Goal: Task Accomplishment & Management: Complete application form

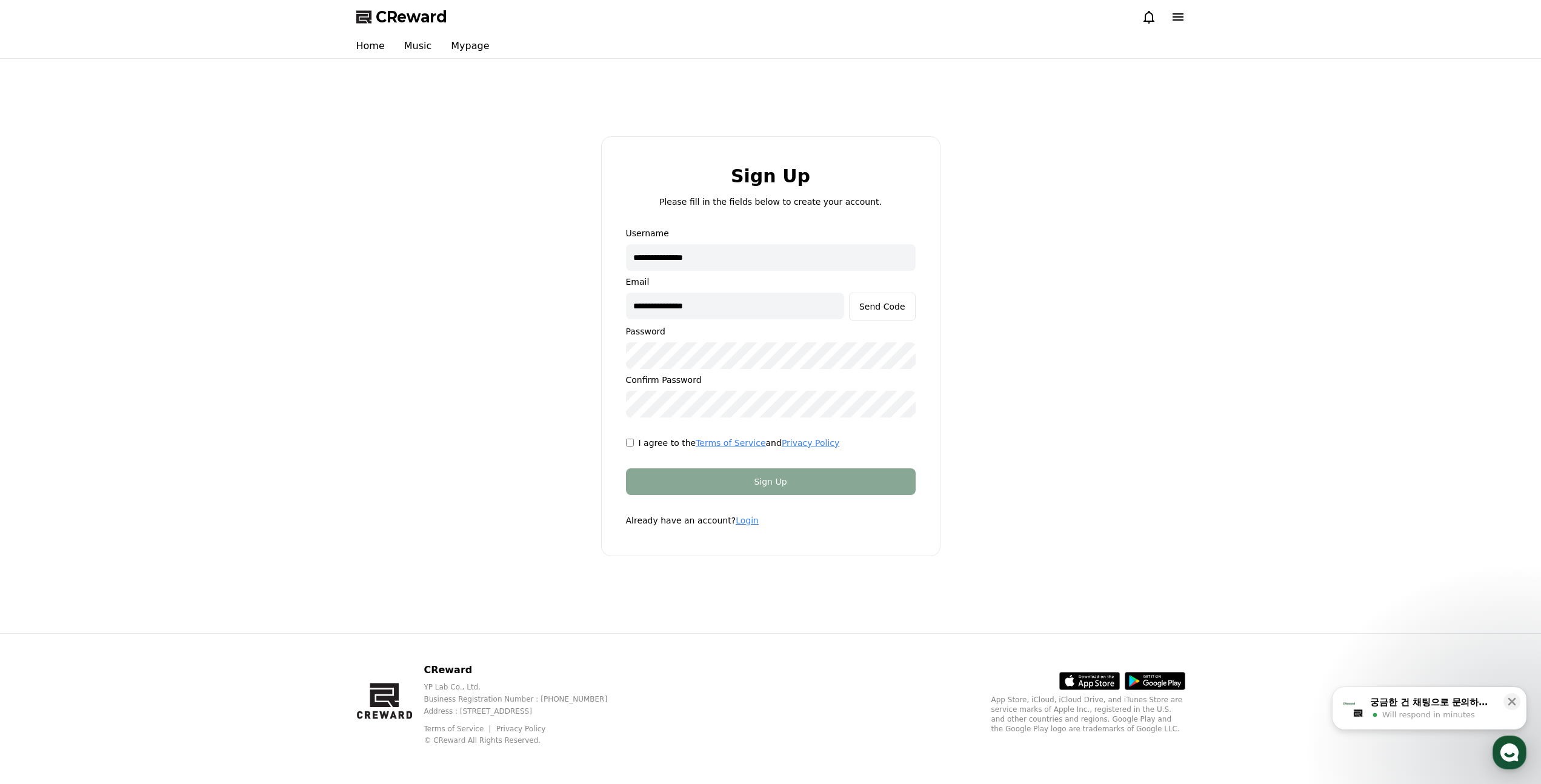
click at [752, 256] on input "**********" at bounding box center [770, 257] width 289 height 27
click at [740, 516] on link "Login" at bounding box center [747, 520] width 23 height 9
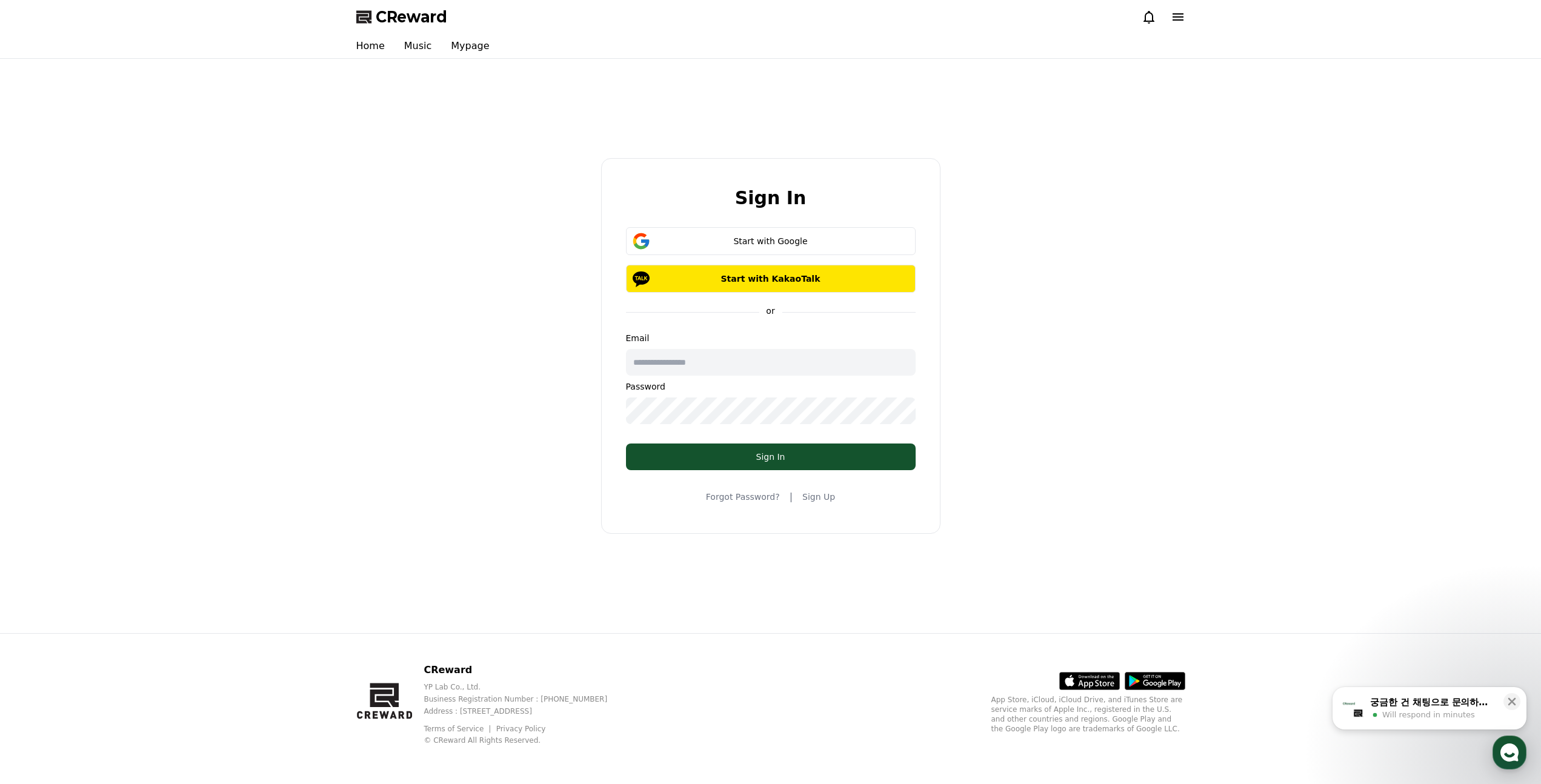
type input "**********"
drag, startPoint x: 727, startPoint y: 366, endPoint x: 528, endPoint y: 361, distance: 199.1
click at [528, 361] on div "**********" at bounding box center [770, 346] width 839 height 565
drag, startPoint x: 398, startPoint y: 255, endPoint x: 505, endPoint y: 297, distance: 114.9
click at [398, 255] on div "Sign In Start with Google Start with KakaoTalk or Email Password Sign In Forgot…" at bounding box center [770, 346] width 839 height 565
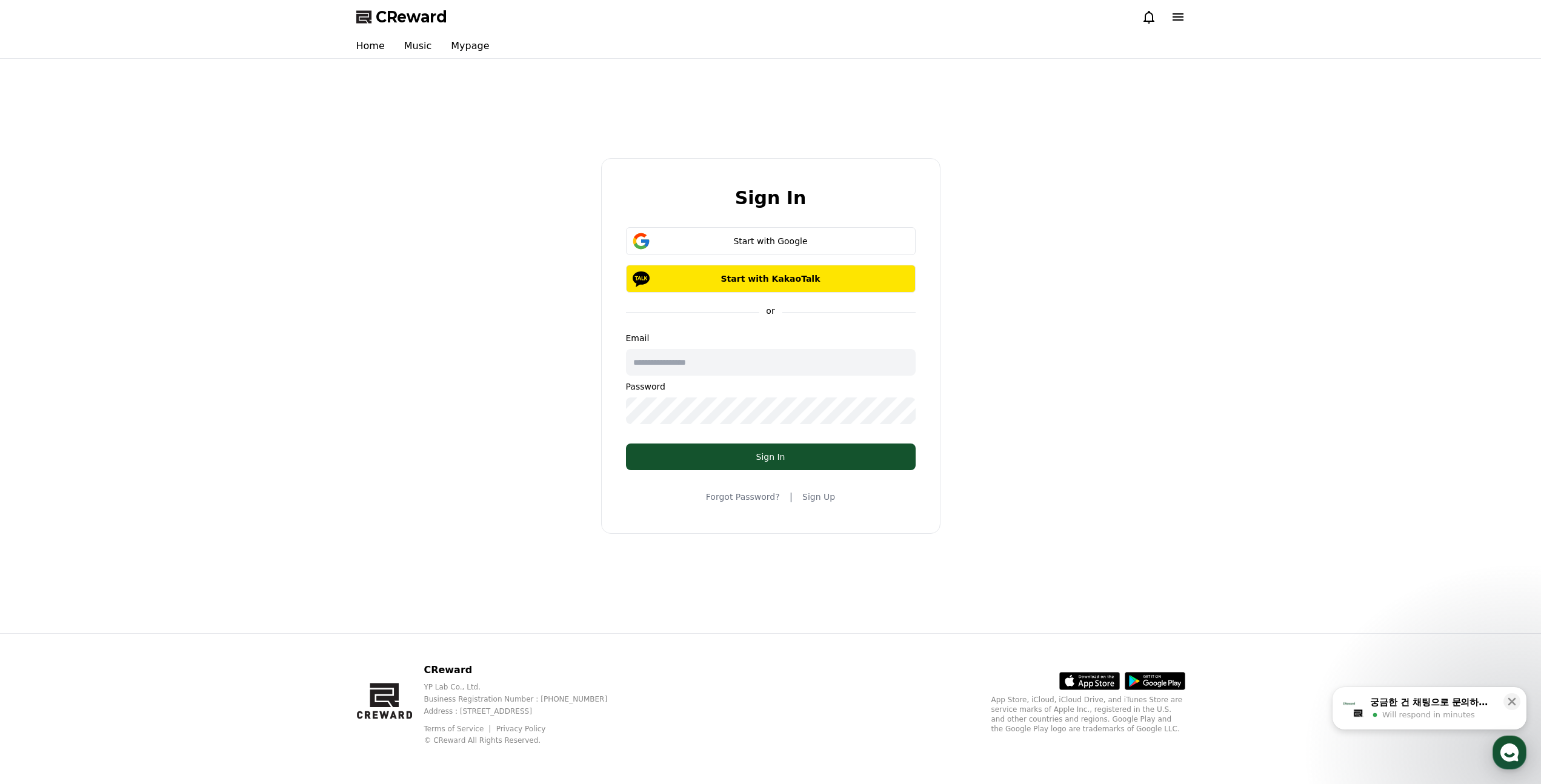
click at [737, 360] on input "text" at bounding box center [770, 361] width 289 height 27
paste input "**********"
type input "**********"
click at [654, 455] on div "Sign In" at bounding box center [770, 457] width 241 height 12
click at [559, 416] on div "**********" at bounding box center [770, 346] width 839 height 565
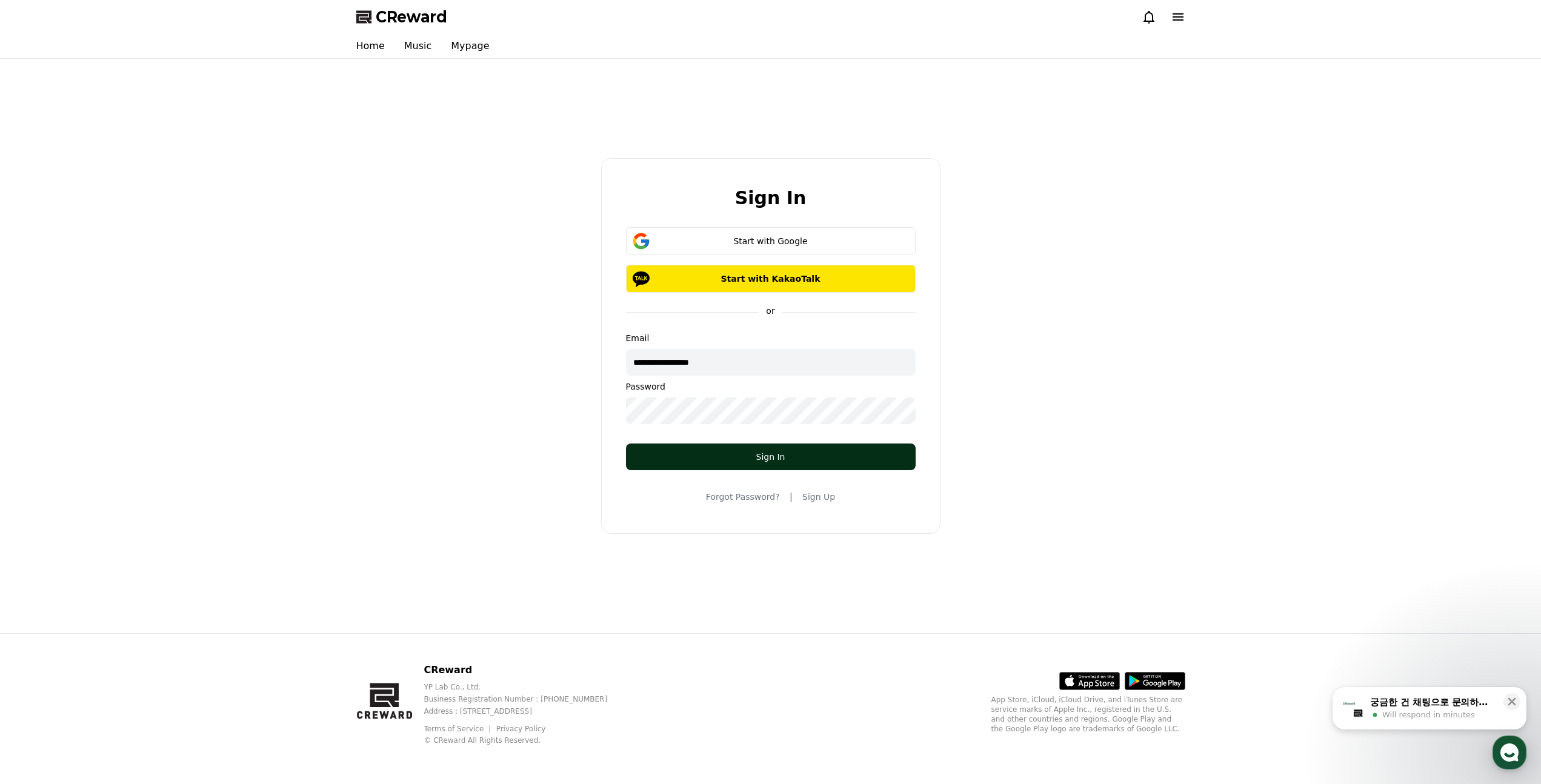
click at [781, 467] on button "Sign In" at bounding box center [770, 456] width 289 height 27
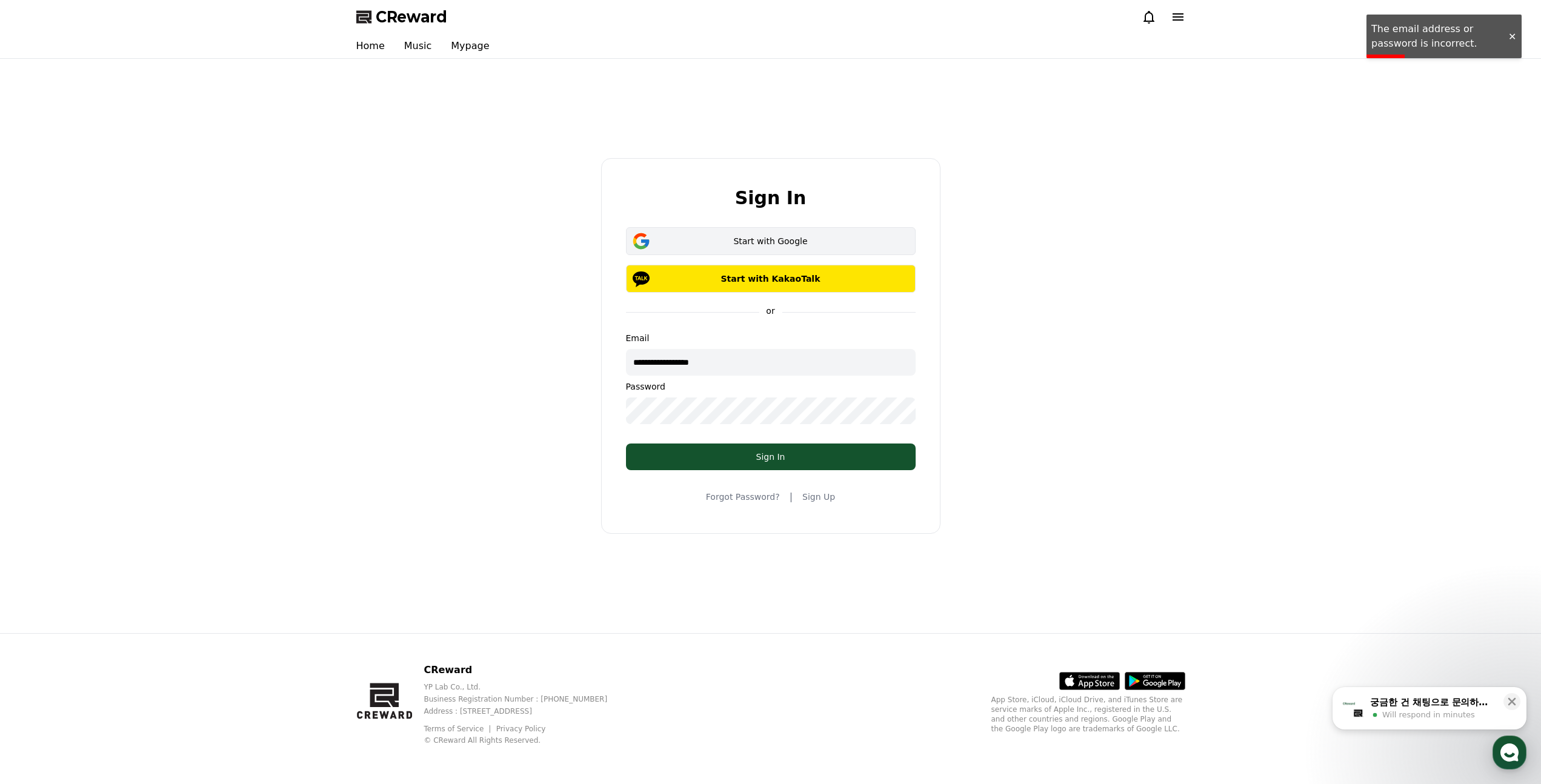
click at [792, 240] on div "Start with Google" at bounding box center [771, 241] width 255 height 12
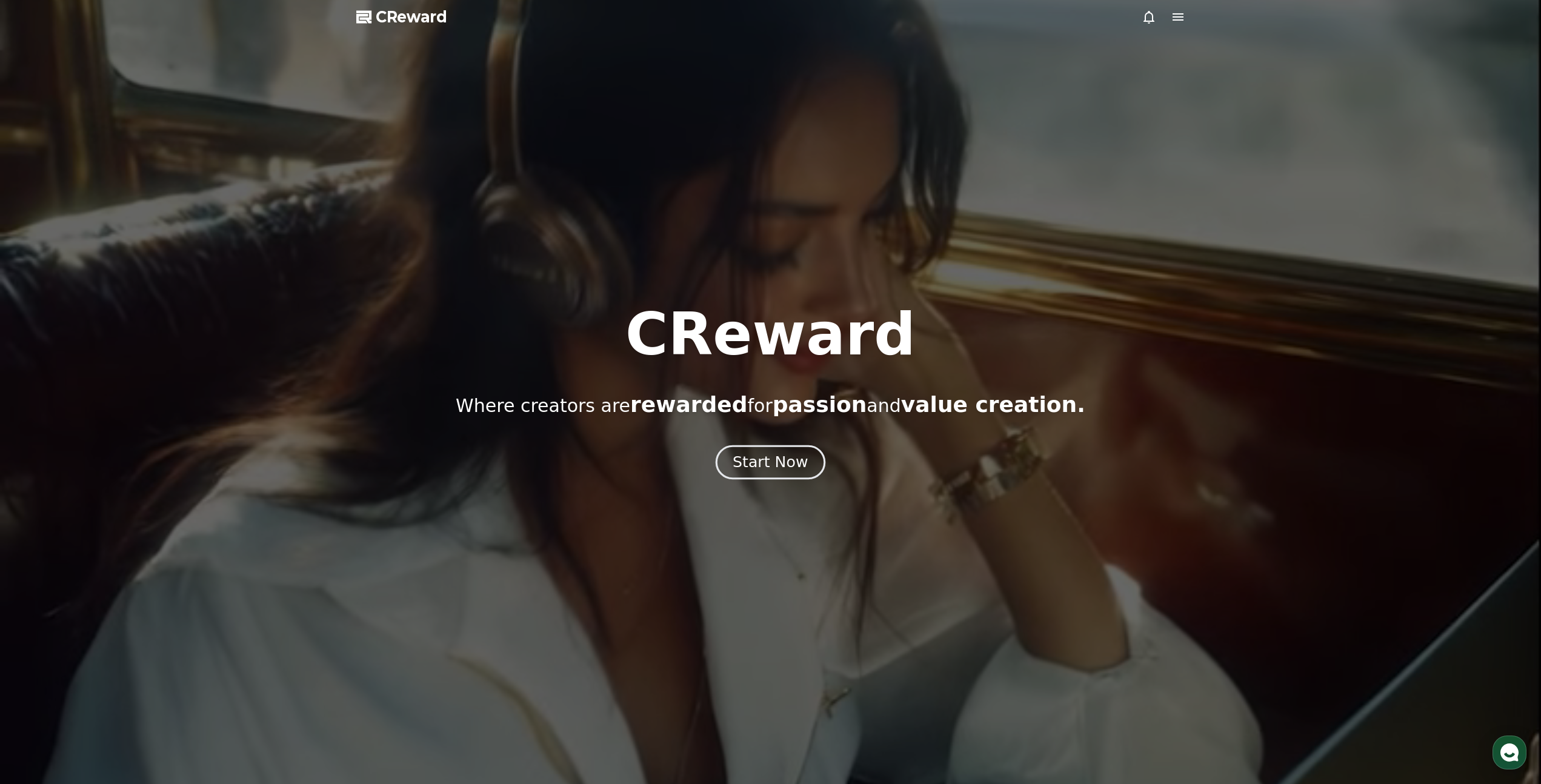
drag, startPoint x: 0, startPoint y: 0, endPoint x: 756, endPoint y: 478, distance: 894.4
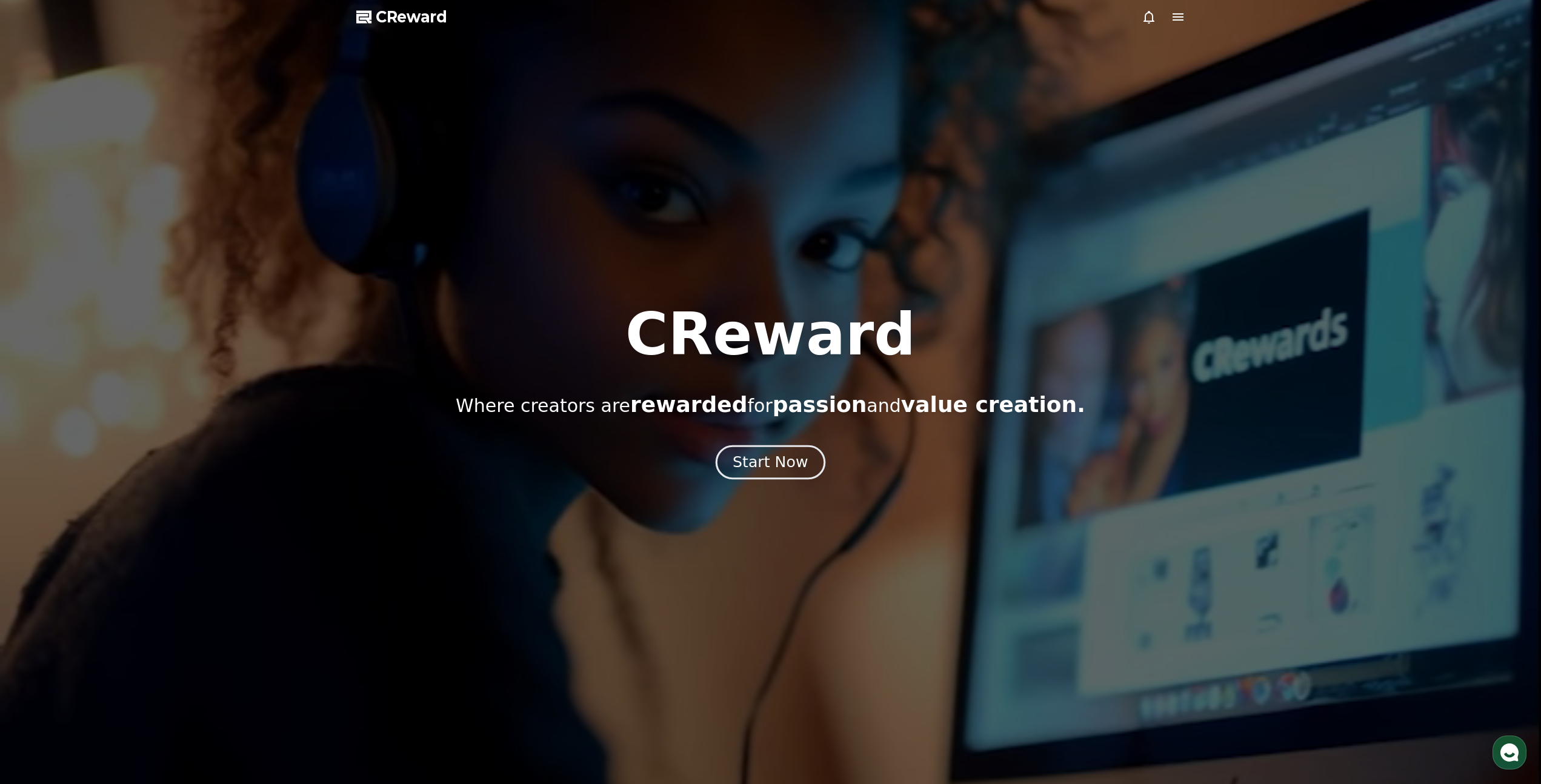
click at [756, 478] on button "Start Now" at bounding box center [770, 462] width 109 height 34
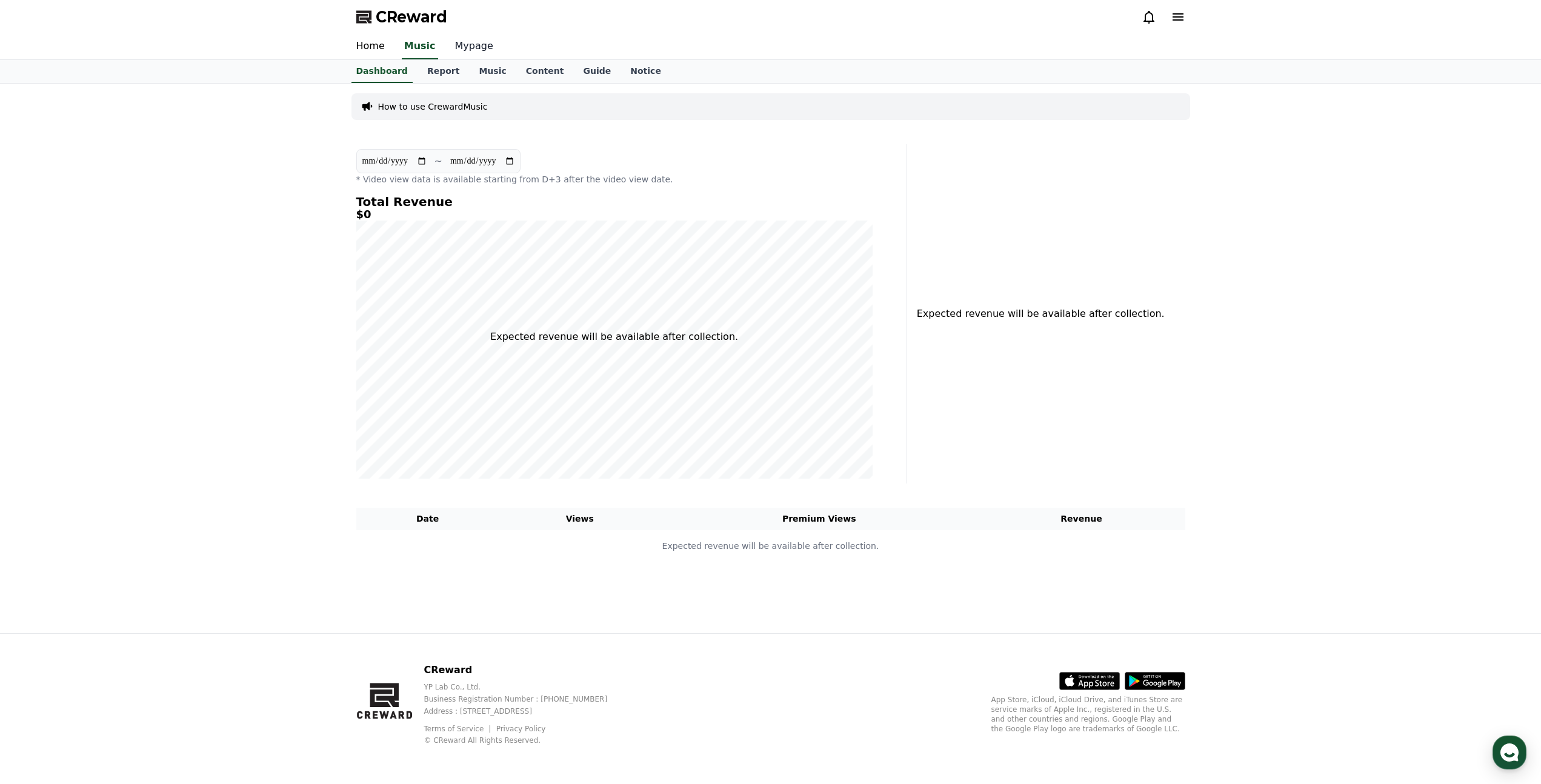
click at [476, 49] on link "Mypage" at bounding box center [473, 46] width 58 height 26
select select "**********"
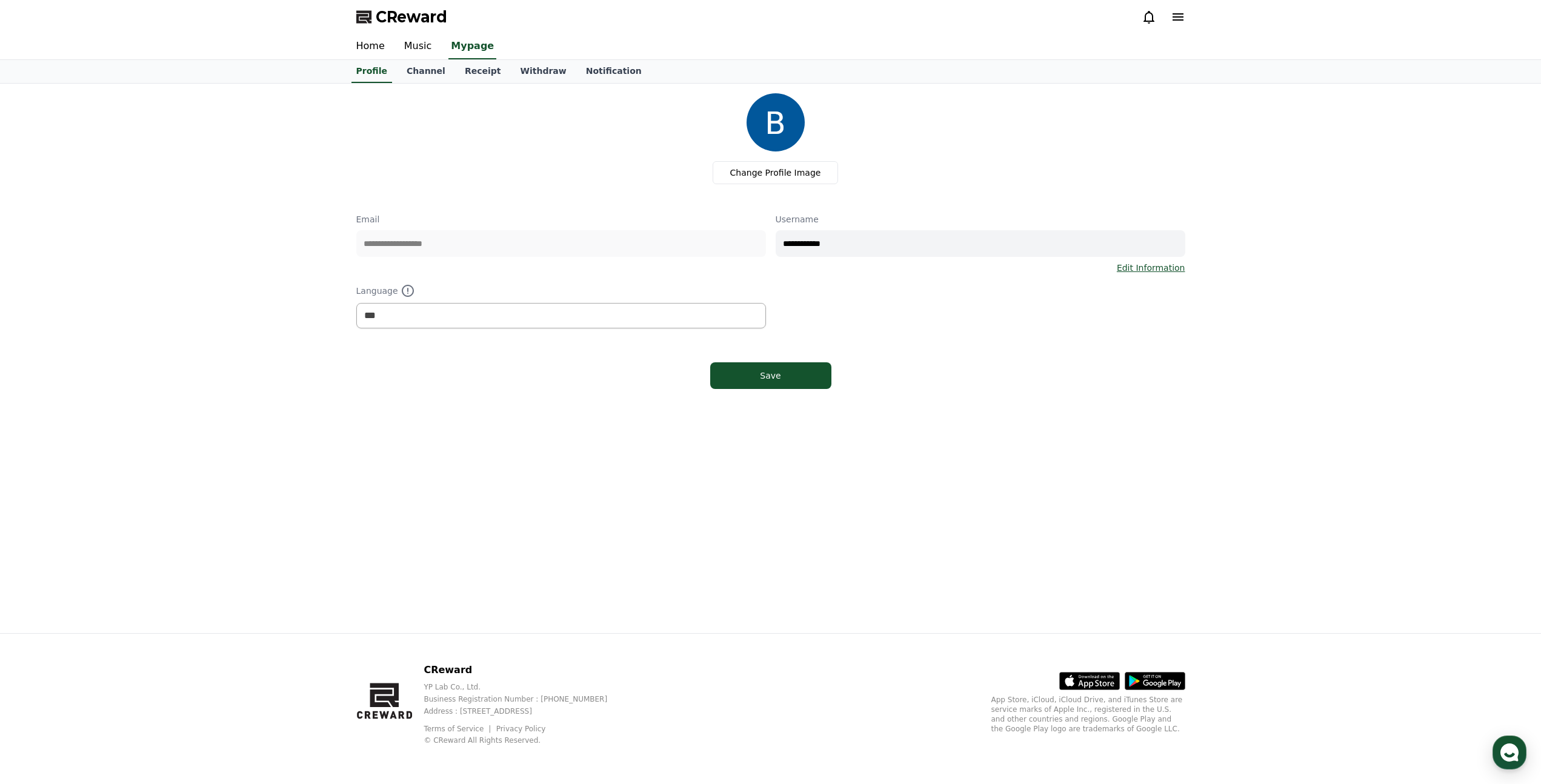
click at [995, 404] on div "**********" at bounding box center [771, 358] width 849 height 549
click at [418, 75] on font "频道" at bounding box center [418, 71] width 17 height 9
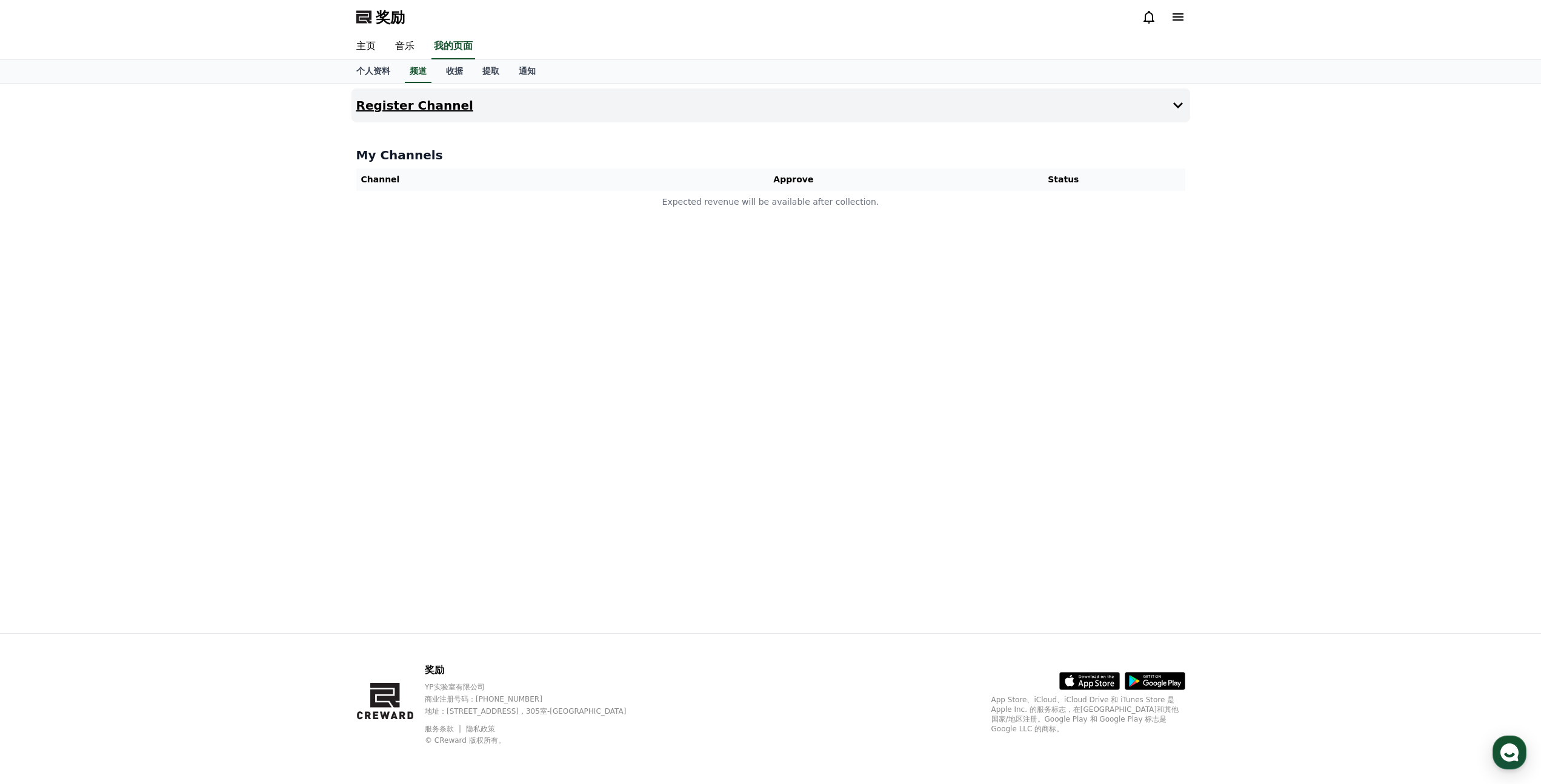
click at [1148, 109] on button "Register Channel" at bounding box center [770, 105] width 839 height 34
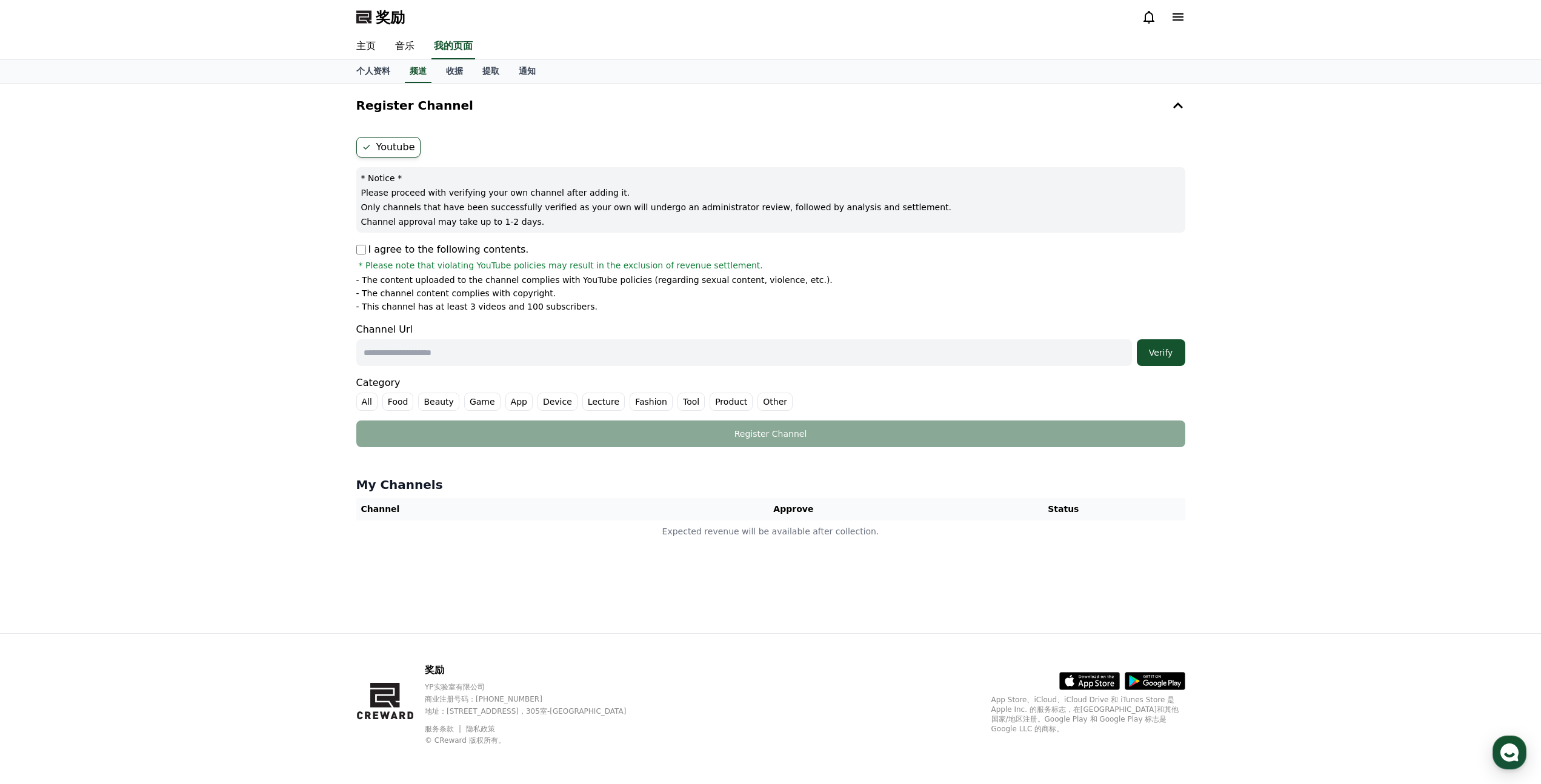
click at [368, 256] on div "I agree to the following contents. * Please note that violating YouTube policie…" at bounding box center [770, 257] width 829 height 29
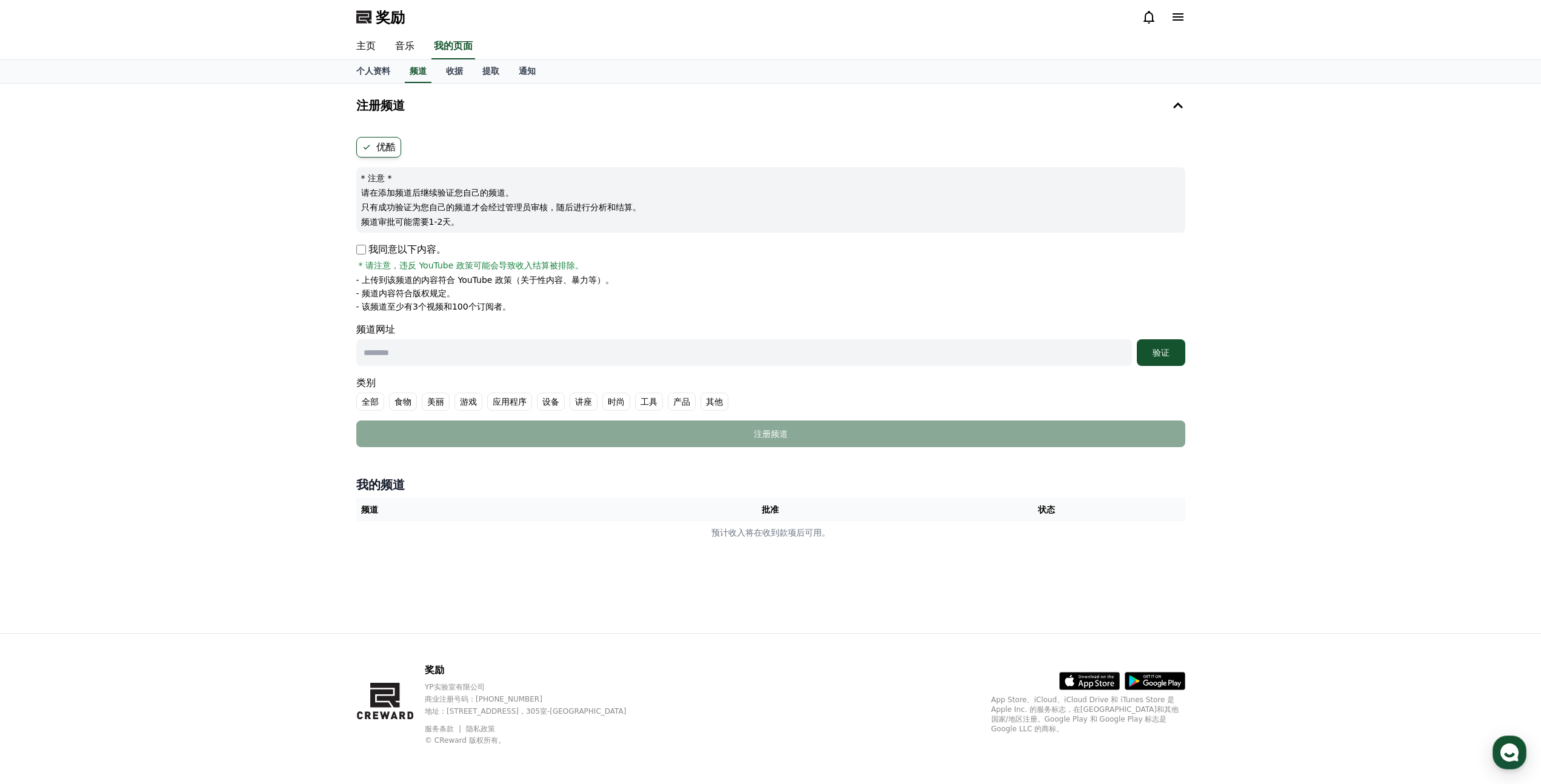
click at [757, 29] on div "奖励" at bounding box center [771, 16] width 849 height 34
click at [572, 355] on input "text" at bounding box center [744, 352] width 776 height 27
paste input "**********"
type input "**********"
click at [1166, 356] on font "验证" at bounding box center [1161, 352] width 17 height 9
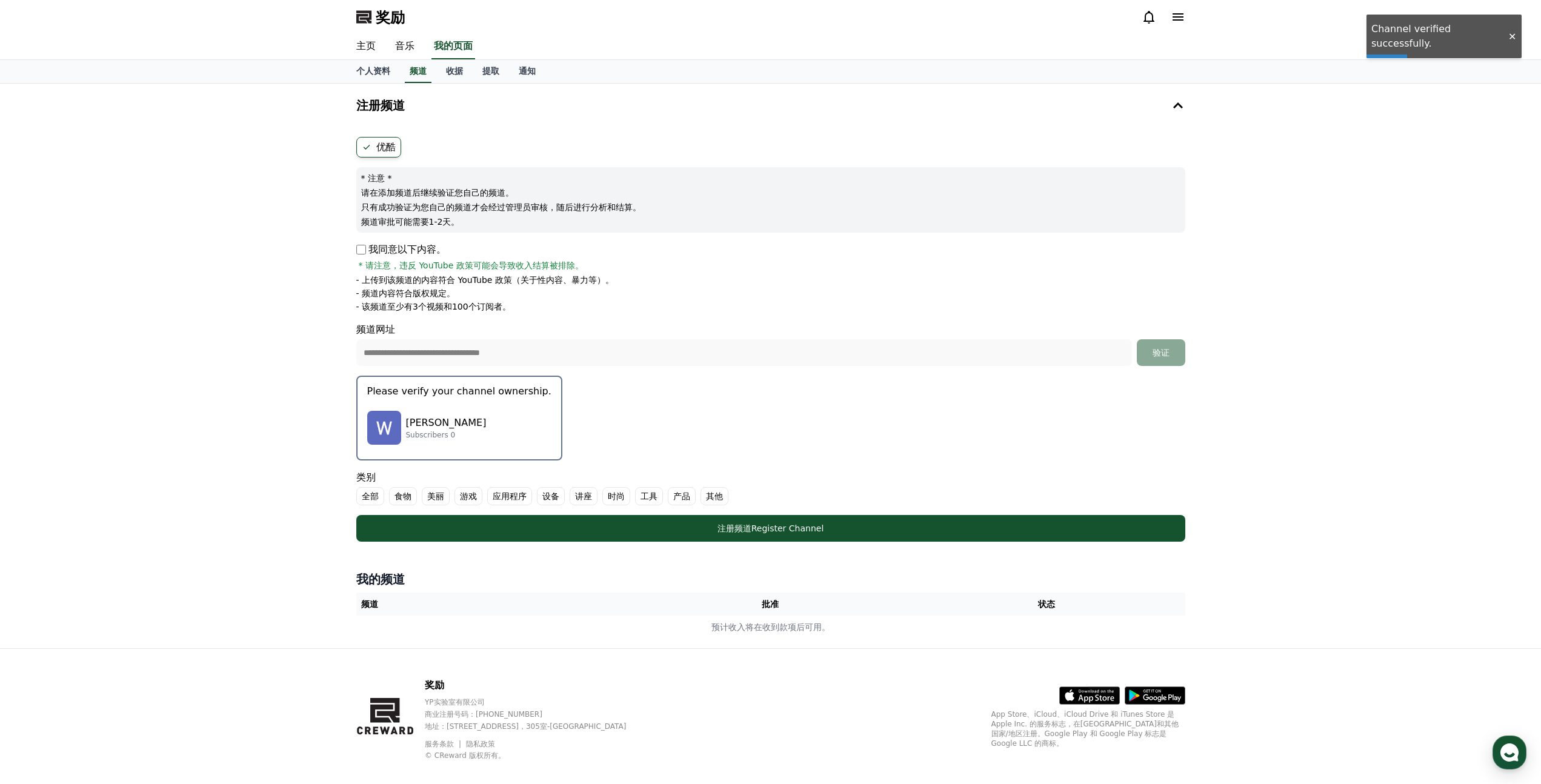
click at [458, 438] on p "Subscribers 0" at bounding box center [447, 435] width 81 height 9
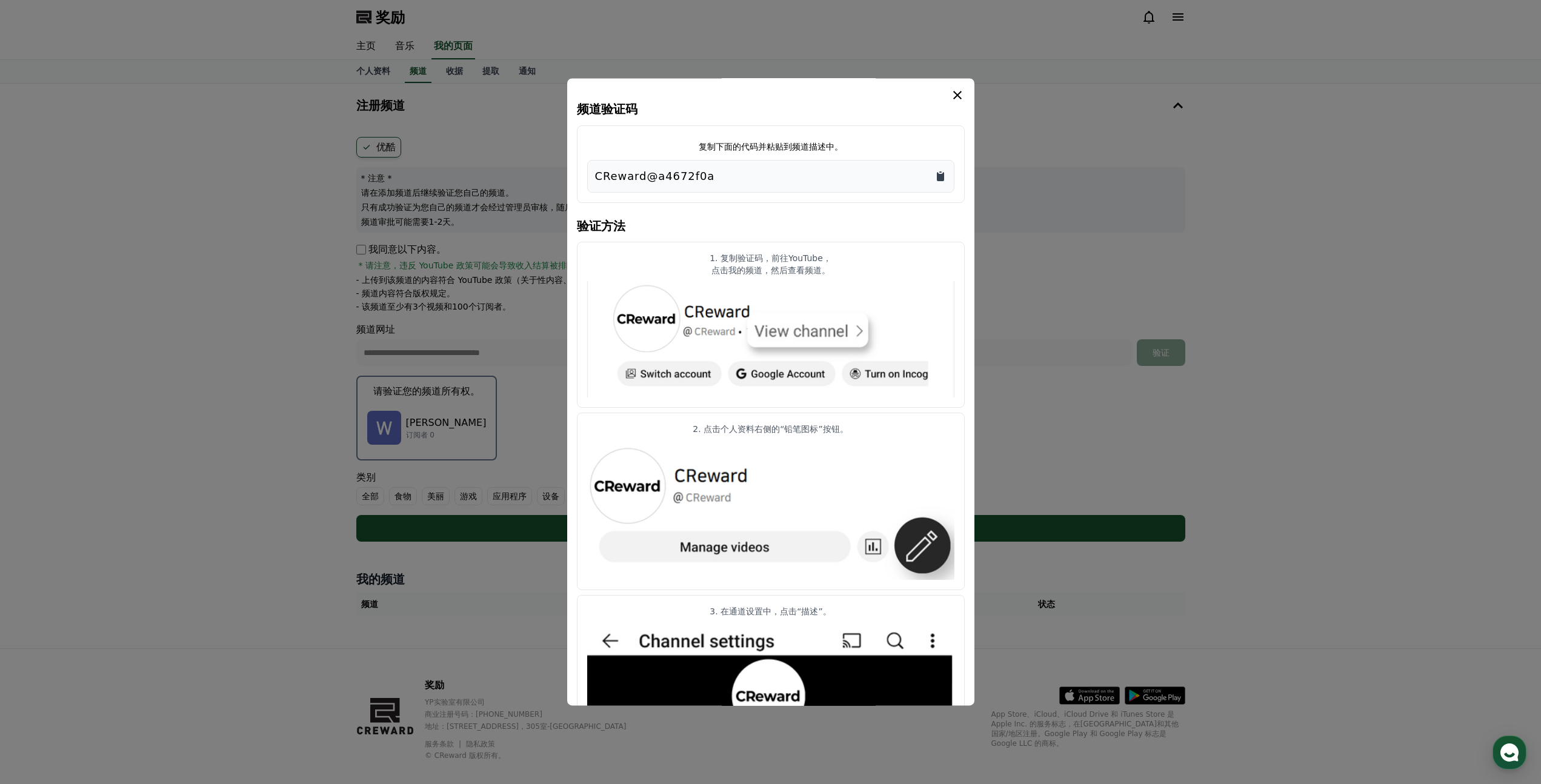
click at [939, 180] on icon "复制到剪贴板" at bounding box center [940, 176] width 7 height 9
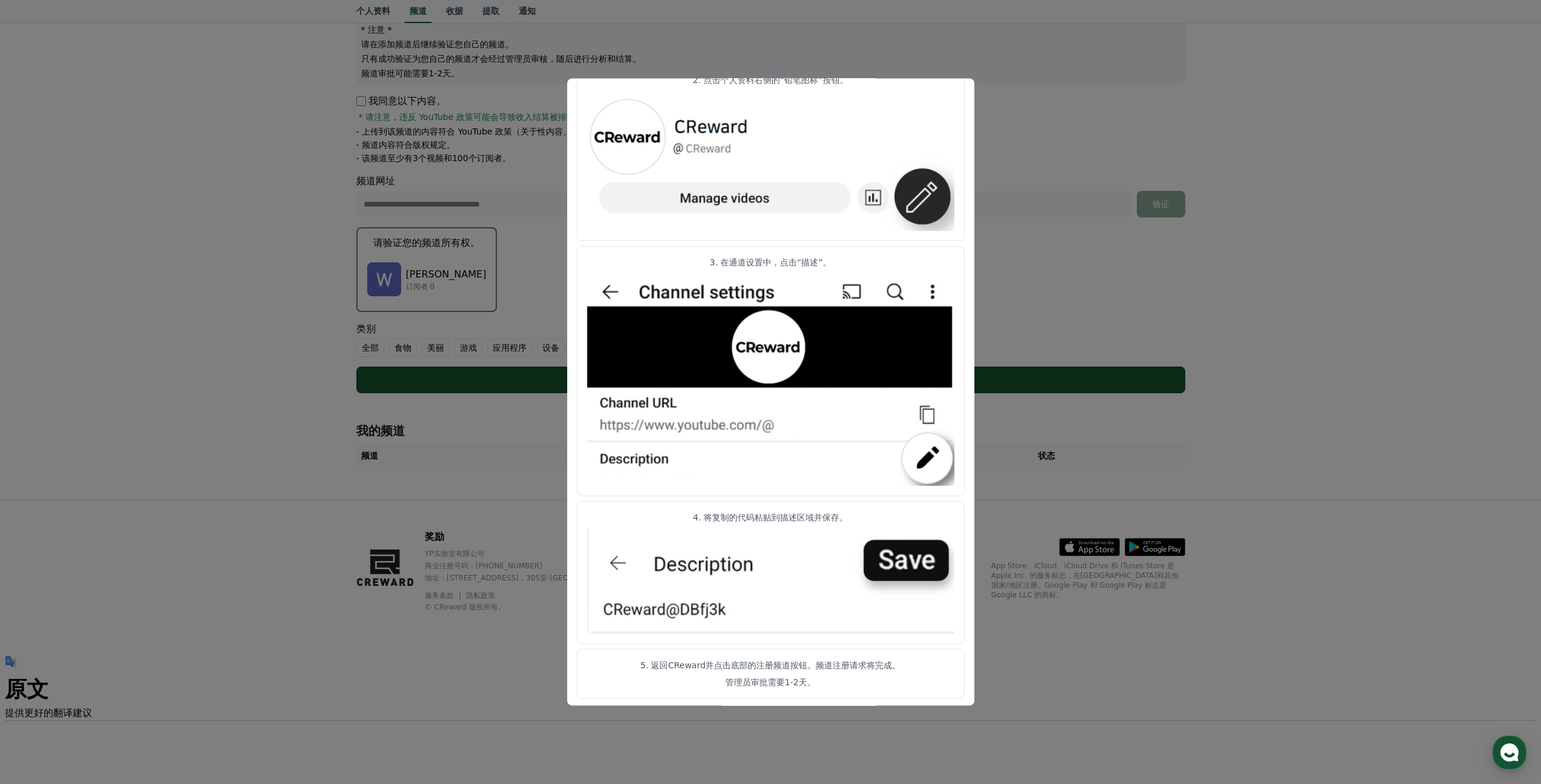
scroll to position [352, 0]
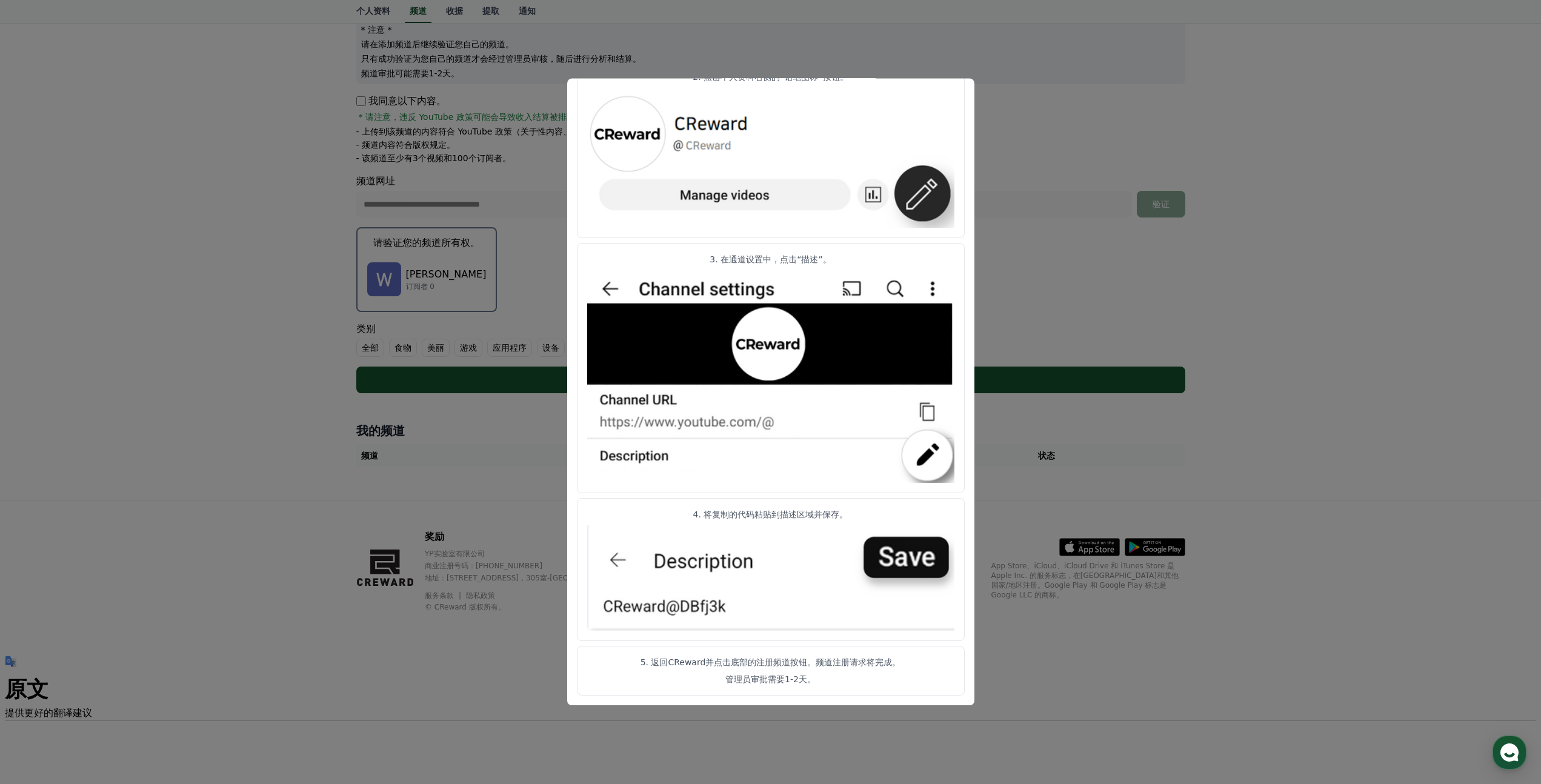
click at [785, 676] on font "管理员审批需要1-2天。" at bounding box center [770, 678] width 90 height 9
click at [918, 207] on img "模态" at bounding box center [770, 157] width 368 height 140
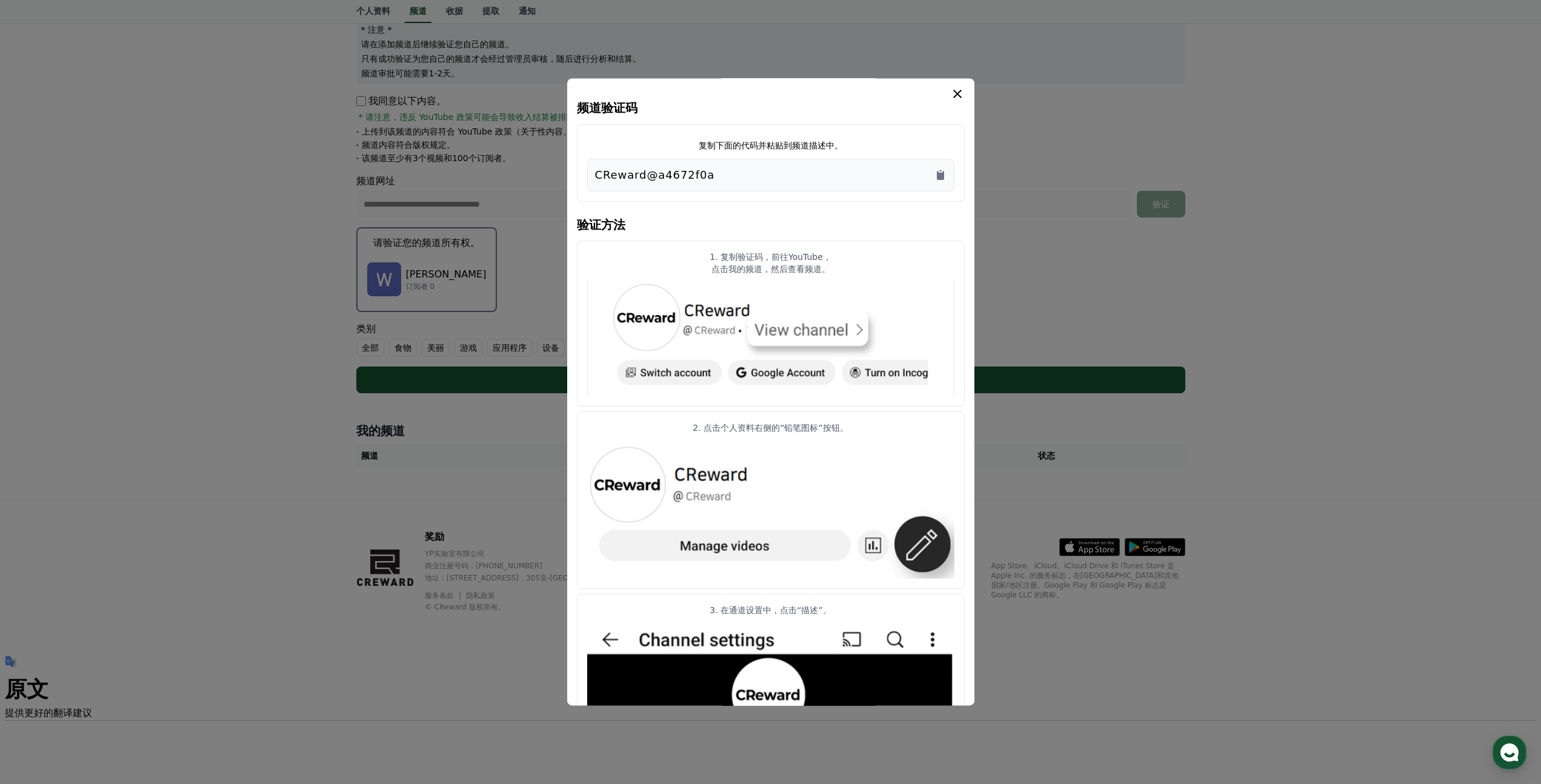
scroll to position [0, 0]
click at [767, 554] on img "模态" at bounding box center [770, 509] width 368 height 140
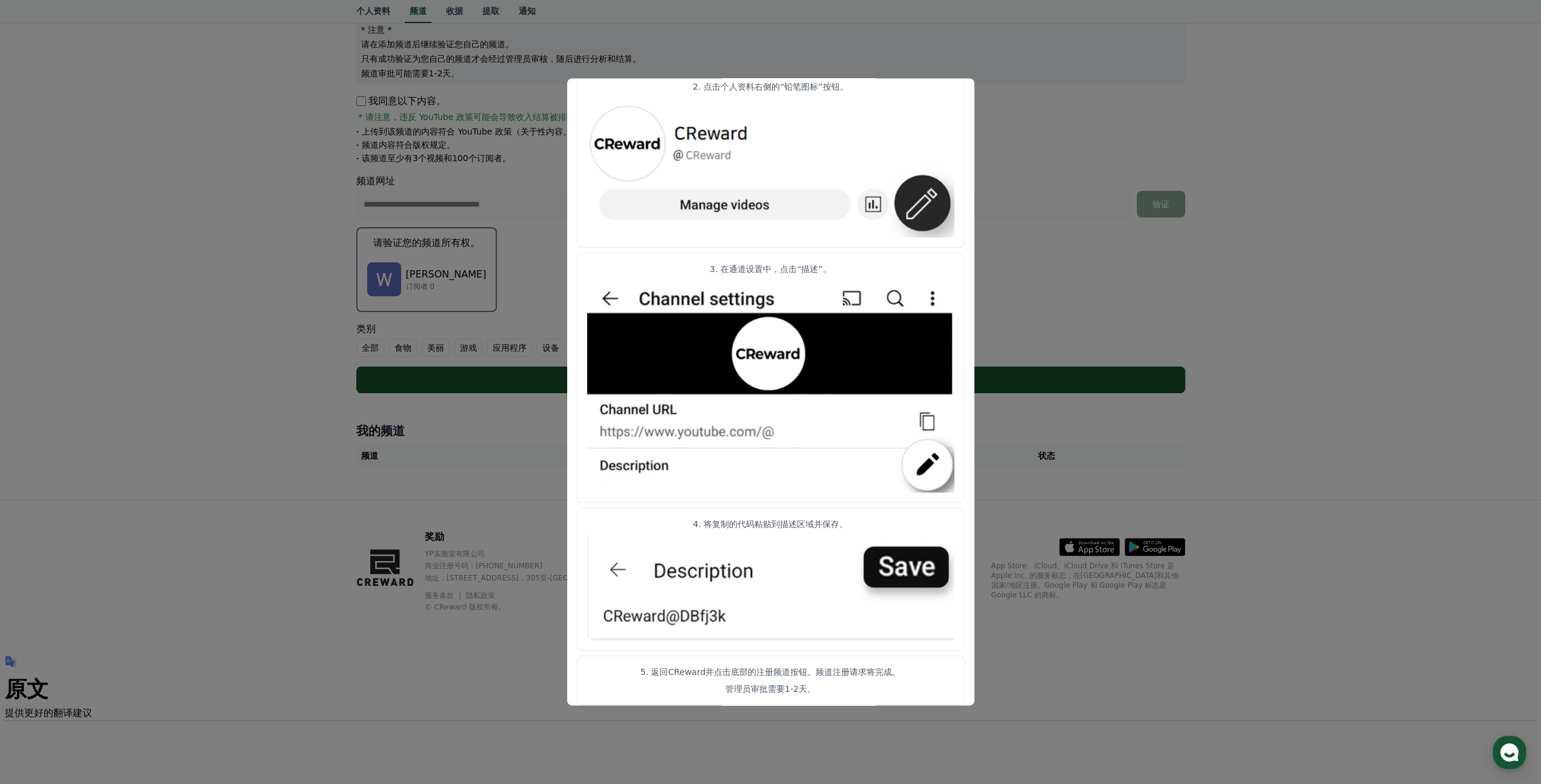
scroll to position [352, 0]
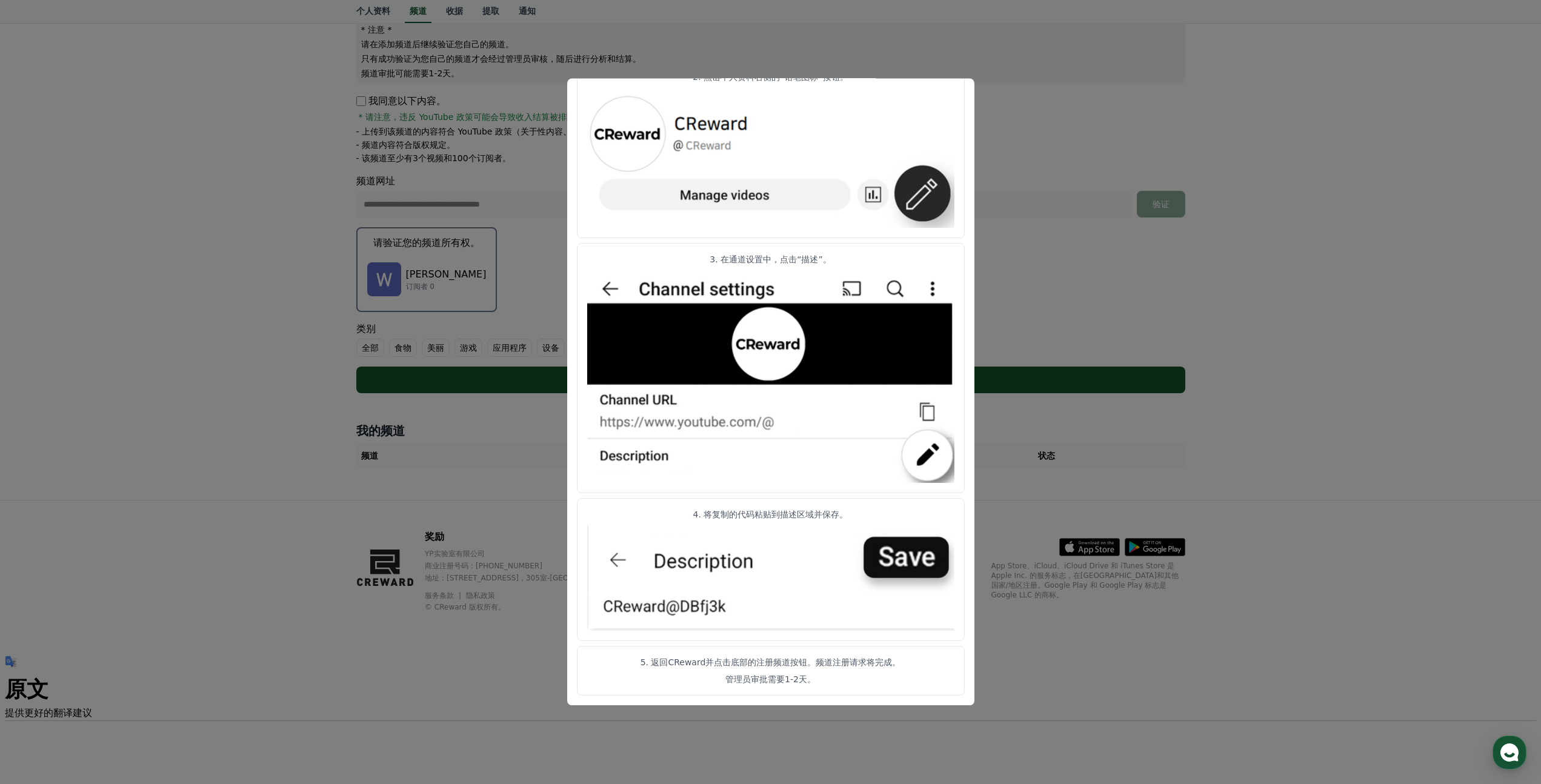
click at [922, 553] on img "模态" at bounding box center [770, 578] width 368 height 105
click at [779, 676] on font "管理员审批需要1-2天。" at bounding box center [770, 678] width 90 height 9
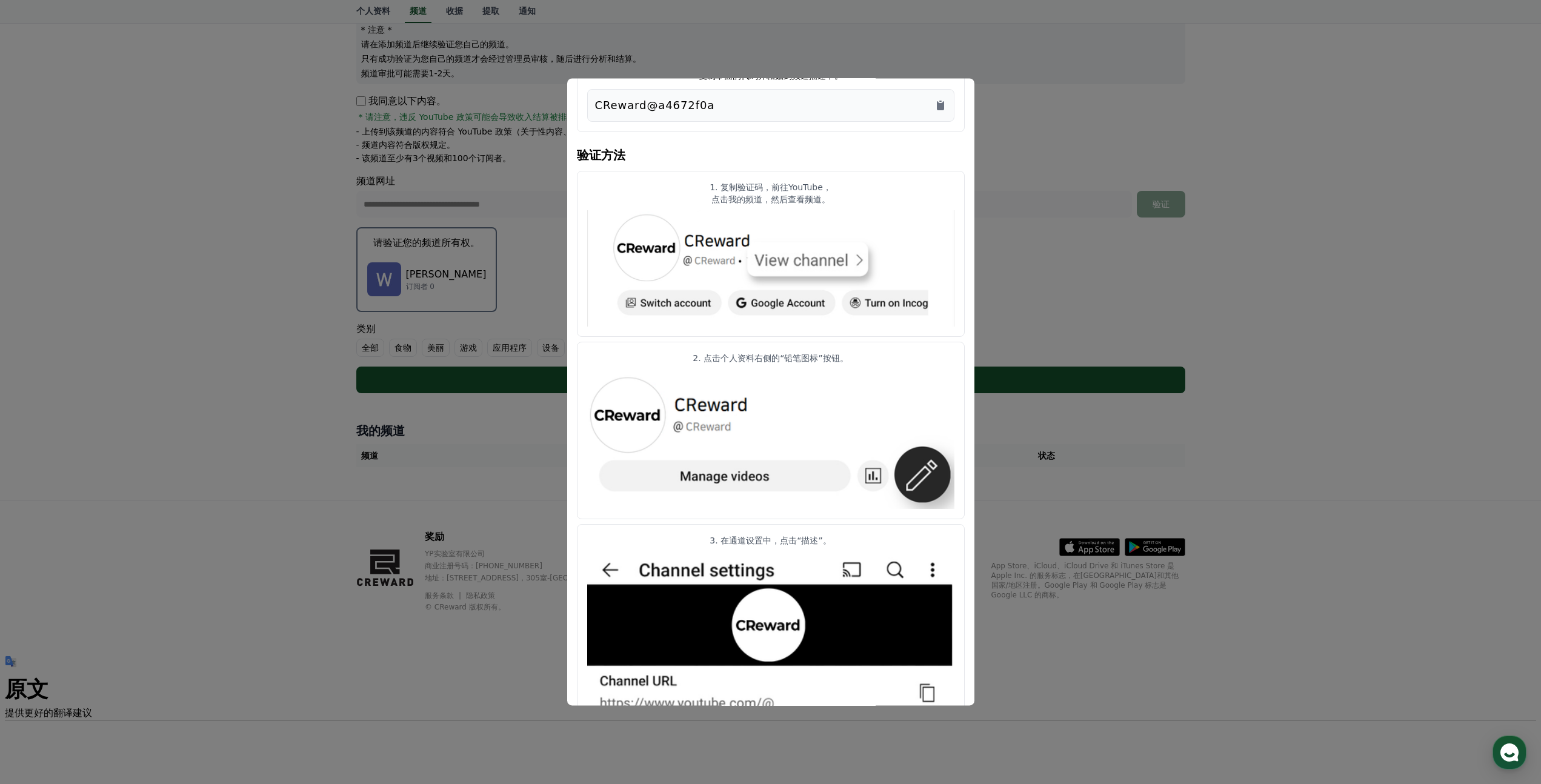
scroll to position [0, 0]
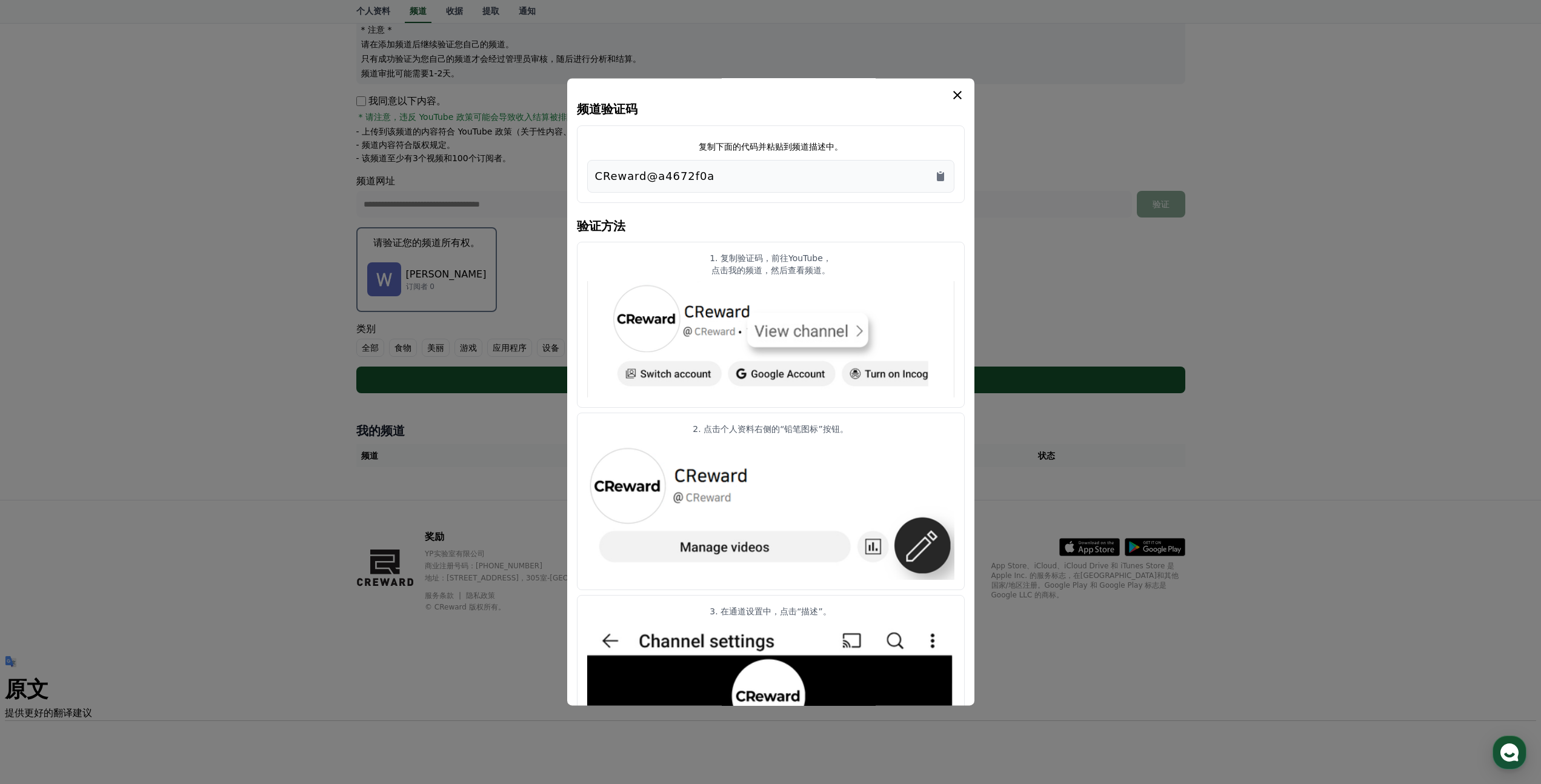
click at [954, 96] on icon "模态" at bounding box center [957, 95] width 15 height 15
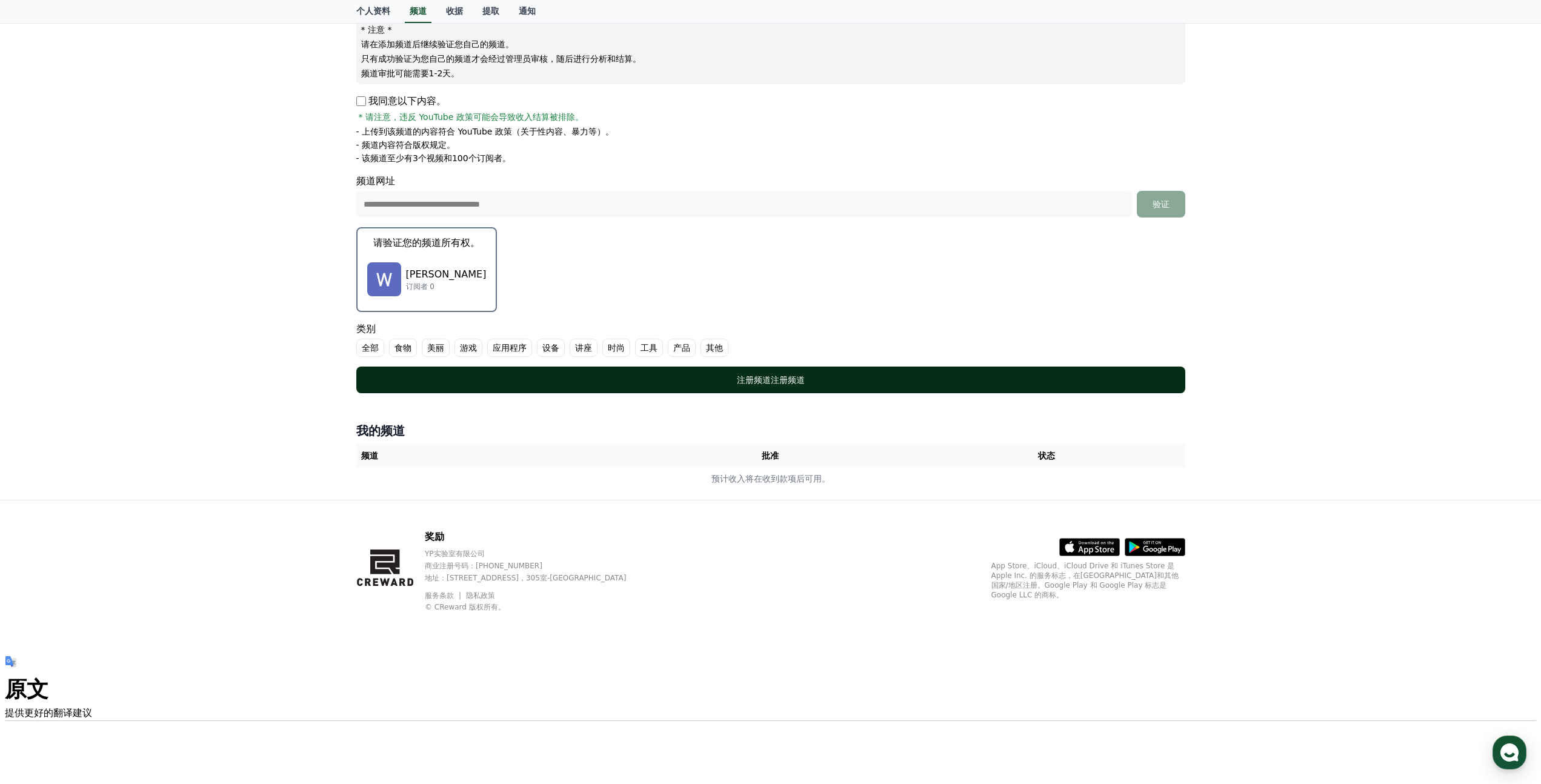
click at [793, 375] on font "注册频道" at bounding box center [787, 380] width 34 height 9
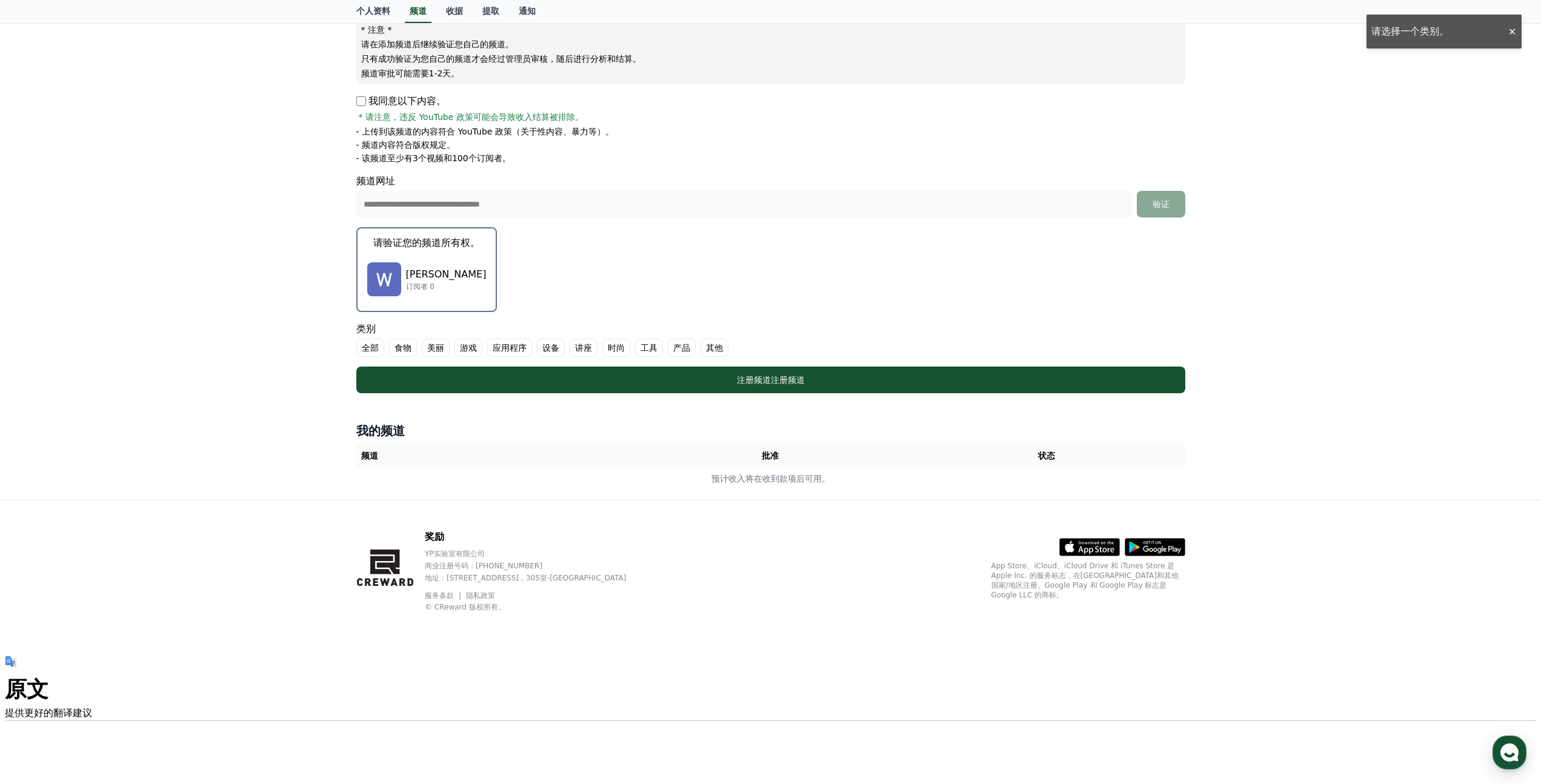
click at [374, 344] on font "全部" at bounding box center [370, 347] width 17 height 9
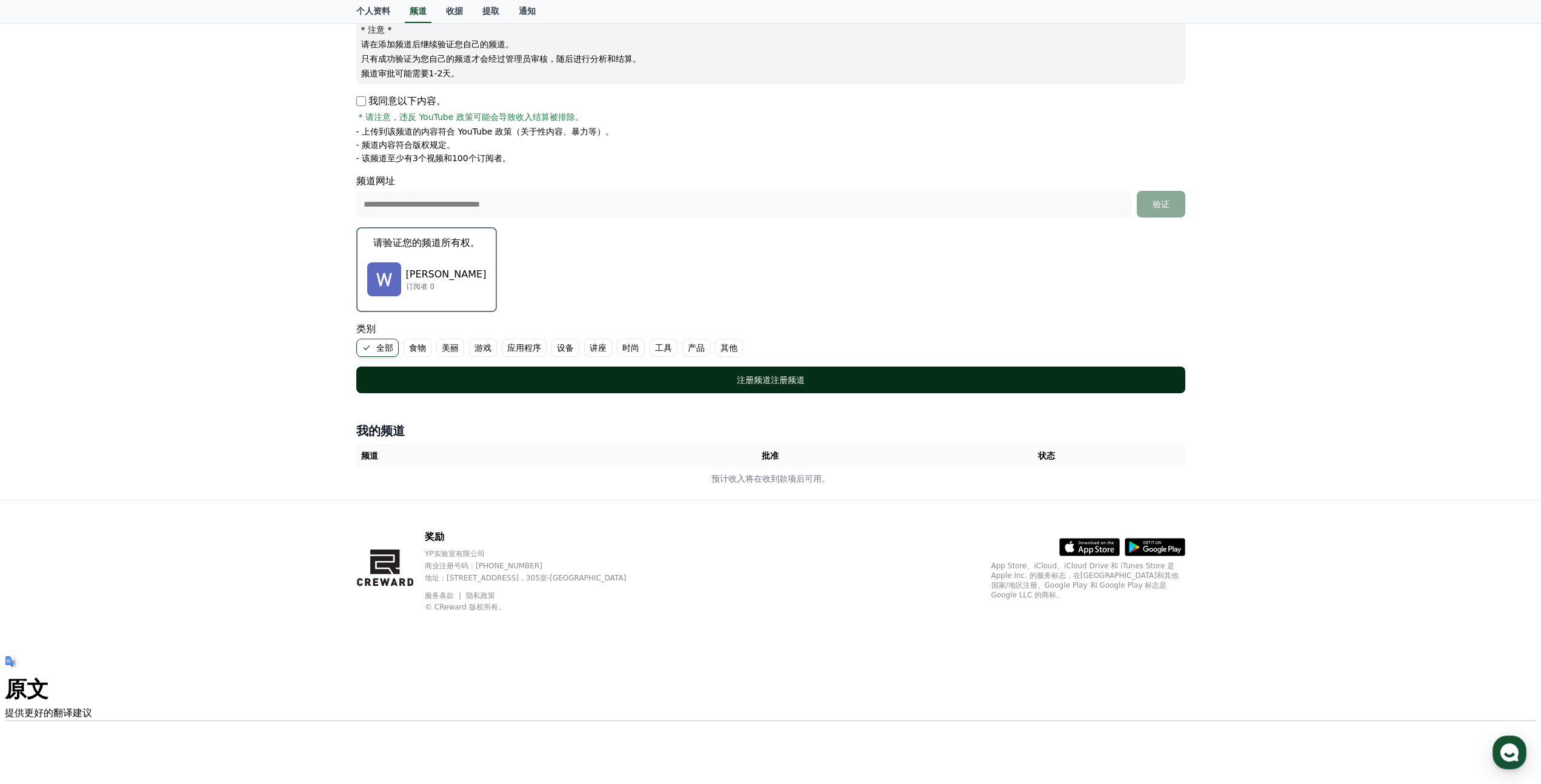
click at [764, 376] on font "注册频道" at bounding box center [753, 380] width 34 height 9
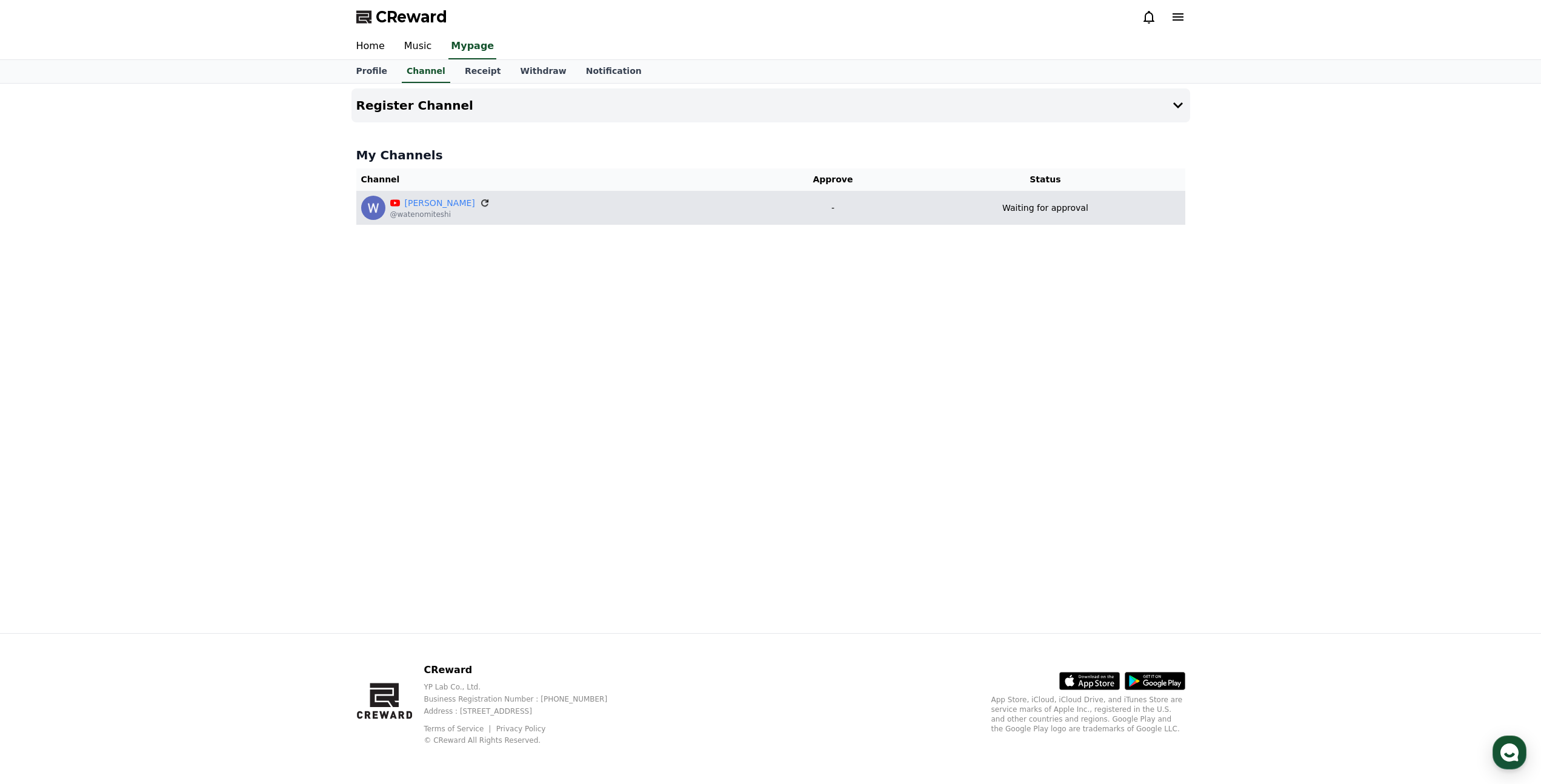
click at [481, 202] on icon at bounding box center [485, 203] width 7 height 7
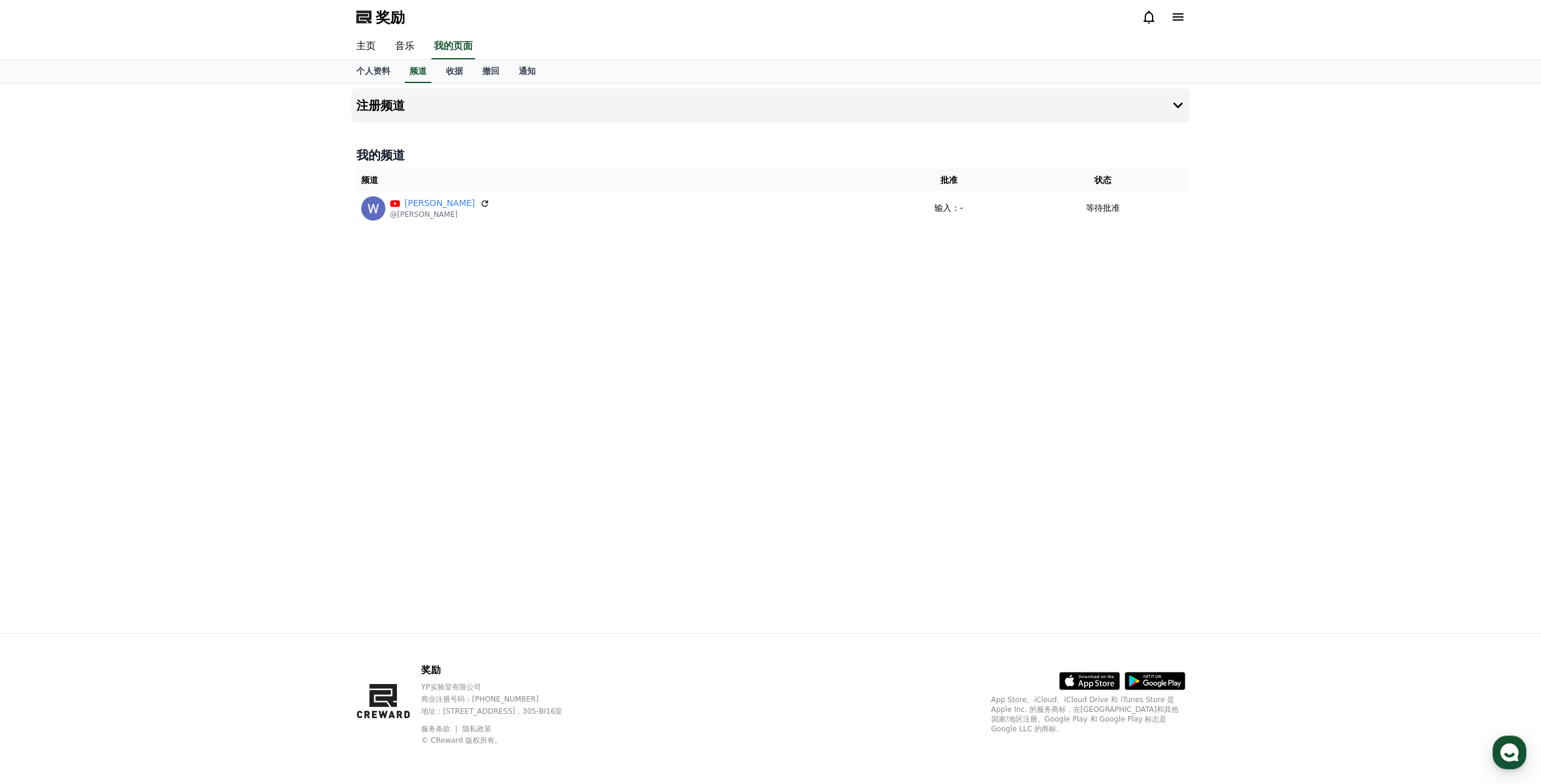
click at [764, 357] on div "注册频道 我的频道 频道 批准 状态 若宫美月 @渡边美雪 输入：- 等待批准" at bounding box center [771, 358] width 849 height 549
drag, startPoint x: 448, startPoint y: 203, endPoint x: 835, endPoint y: 414, distance: 440.8
click at [480, 203] on icon at bounding box center [485, 203] width 9 height 9
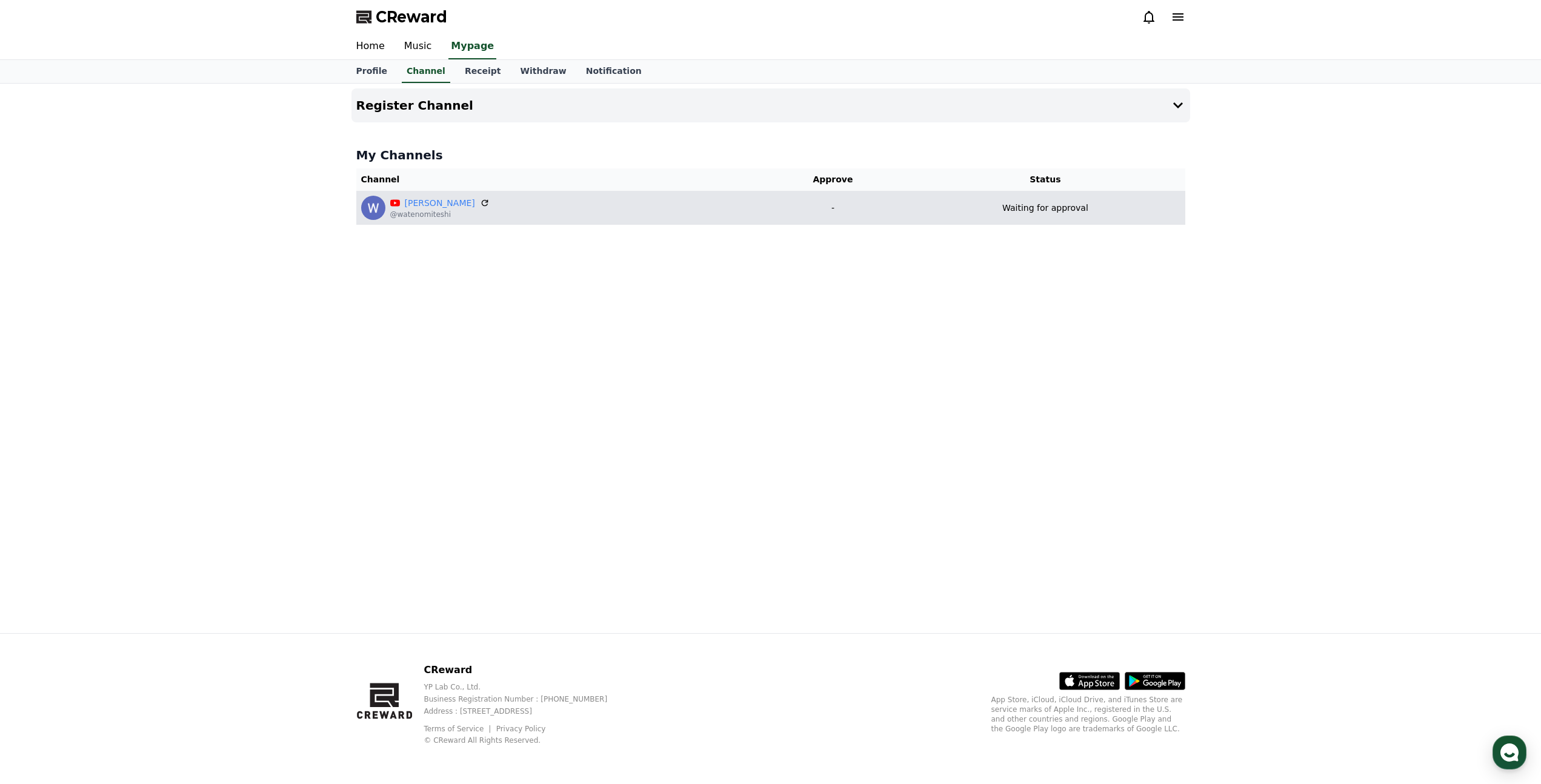
drag, startPoint x: 1046, startPoint y: 207, endPoint x: 1037, endPoint y: 207, distance: 9.0
click at [1046, 207] on p "Waiting for approval" at bounding box center [1045, 207] width 86 height 13
click at [799, 207] on p "-" at bounding box center [833, 207] width 136 height 13
click at [448, 210] on p "@watenomiteshi" at bounding box center [439, 214] width 99 height 9
click at [457, 204] on link "[PERSON_NAME]" at bounding box center [440, 203] width 71 height 13
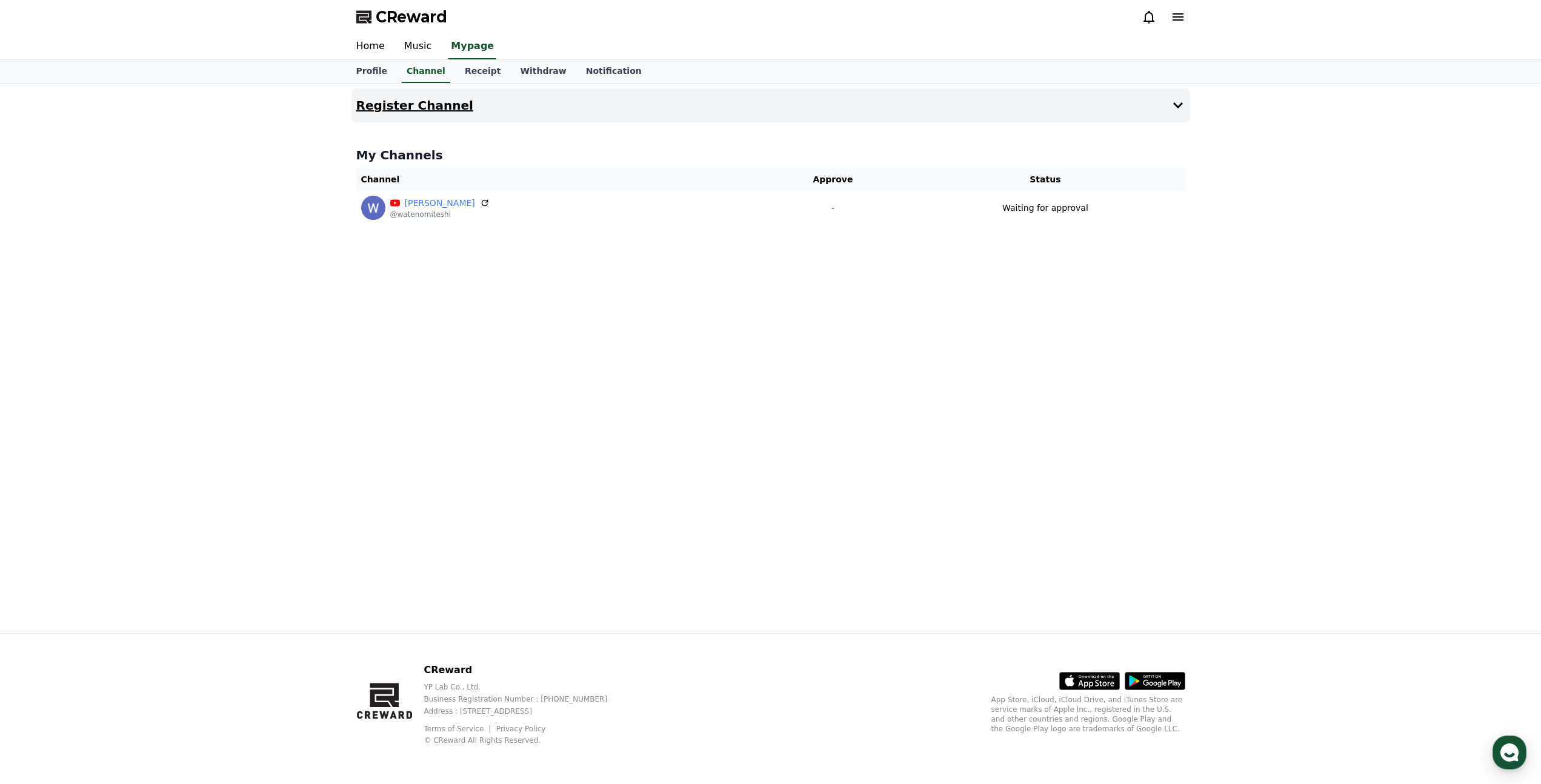
click at [658, 102] on button "Register Channel" at bounding box center [770, 105] width 839 height 34
